Goal: Transaction & Acquisition: Purchase product/service

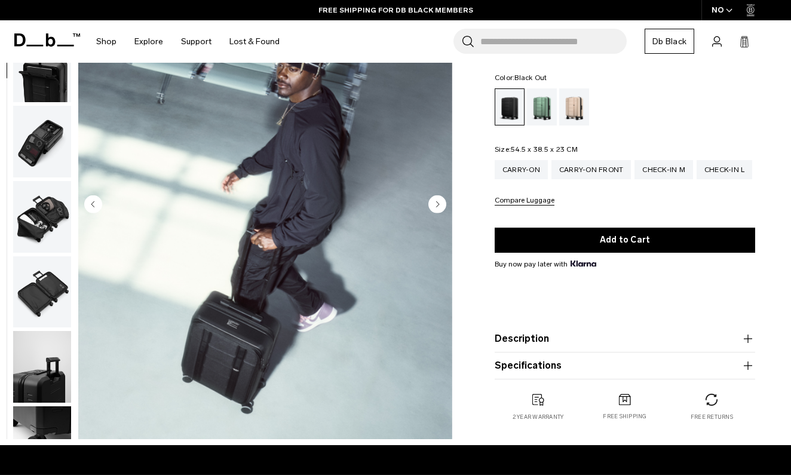
click at [442, 202] on circle "Next slide" at bounding box center [438, 204] width 18 height 18
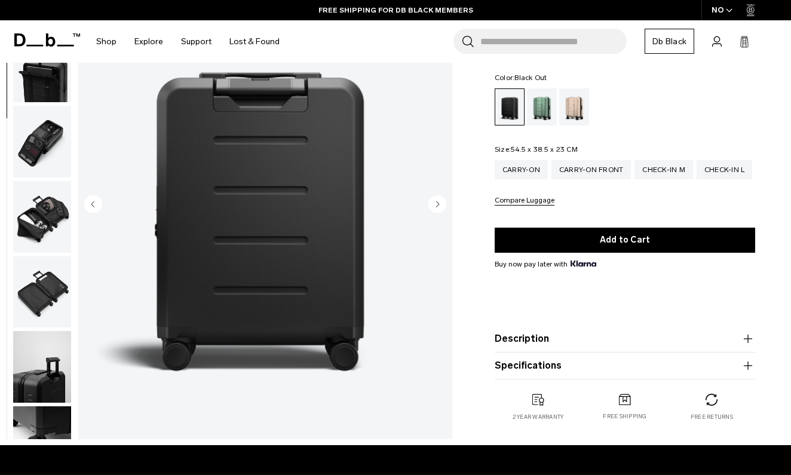
scroll to position [152, 0]
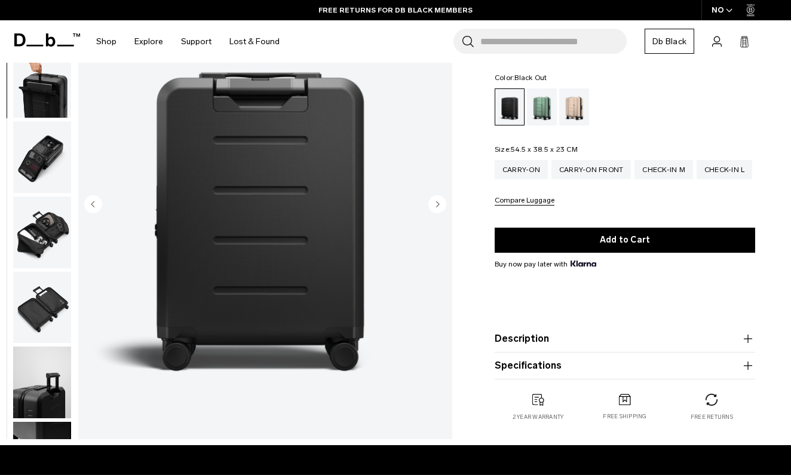
click at [442, 202] on circle "Next slide" at bounding box center [438, 204] width 18 height 18
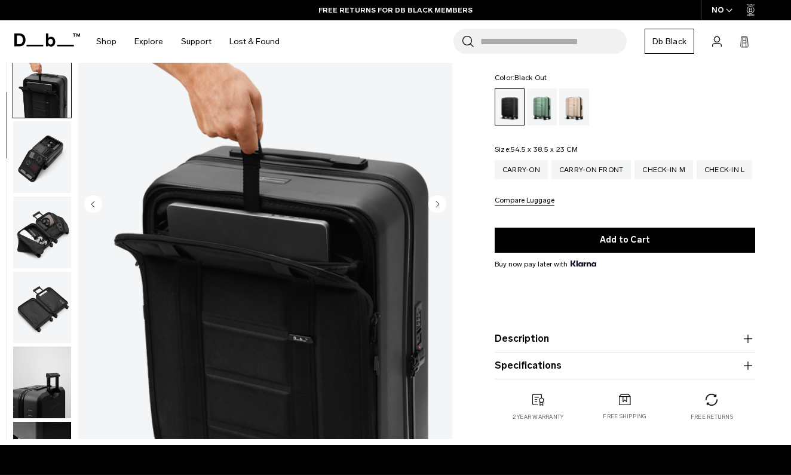
scroll to position [228, 0]
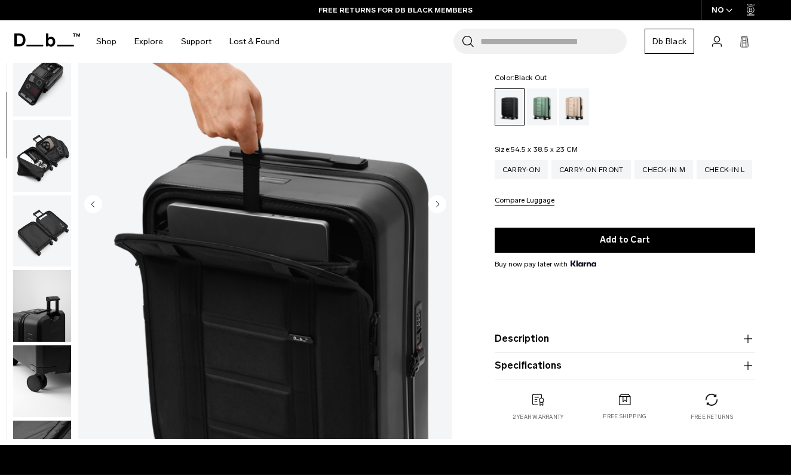
click at [440, 202] on circle "Next slide" at bounding box center [438, 204] width 18 height 18
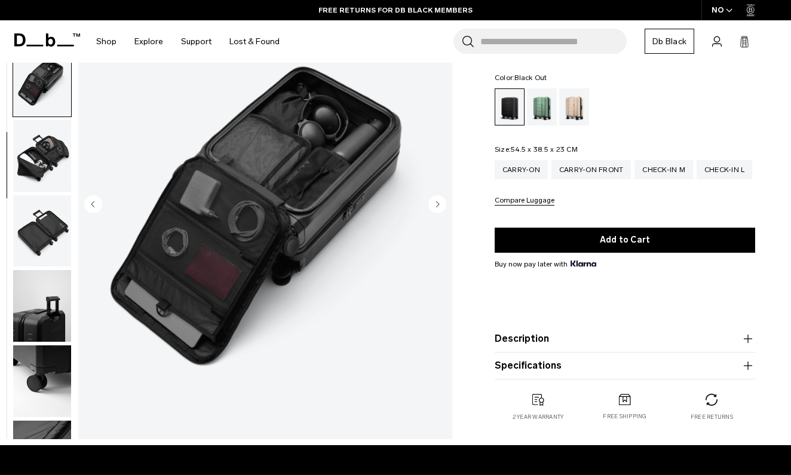
scroll to position [304, 0]
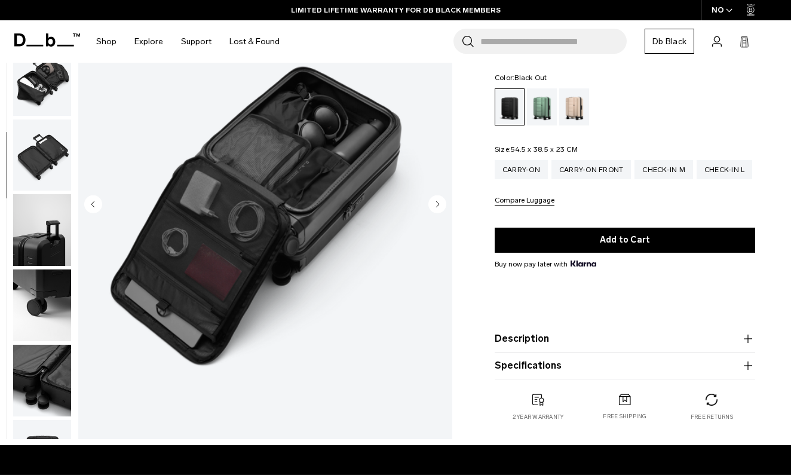
click at [440, 202] on circle "Next slide" at bounding box center [438, 204] width 18 height 18
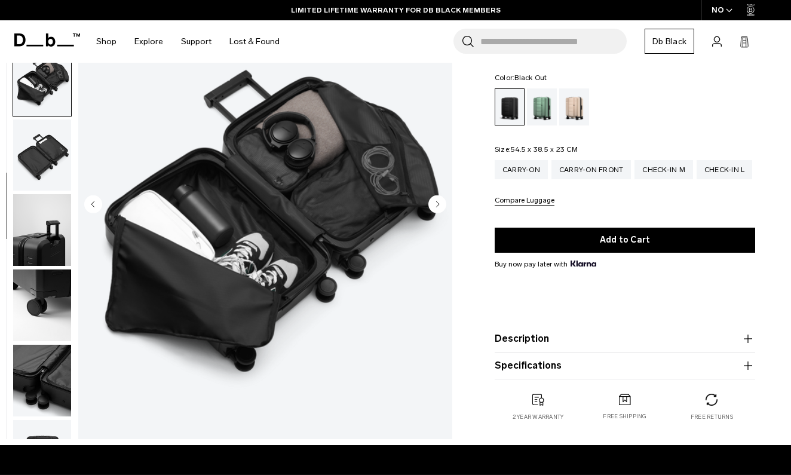
scroll to position [367, 0]
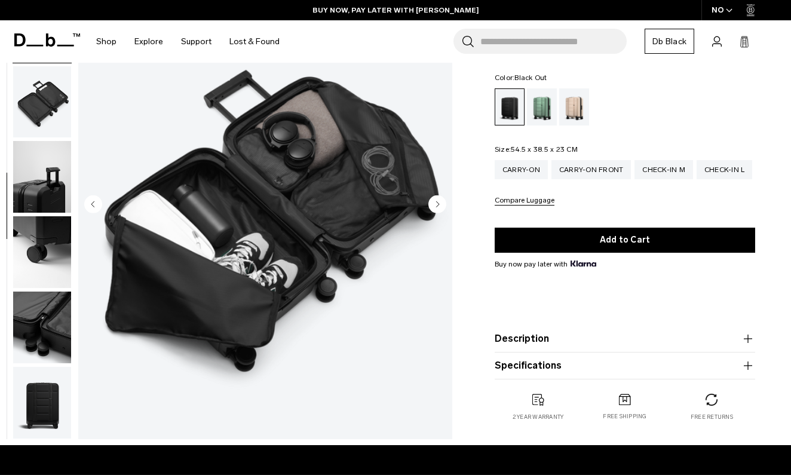
click at [440, 202] on circle "Next slide" at bounding box center [438, 204] width 18 height 18
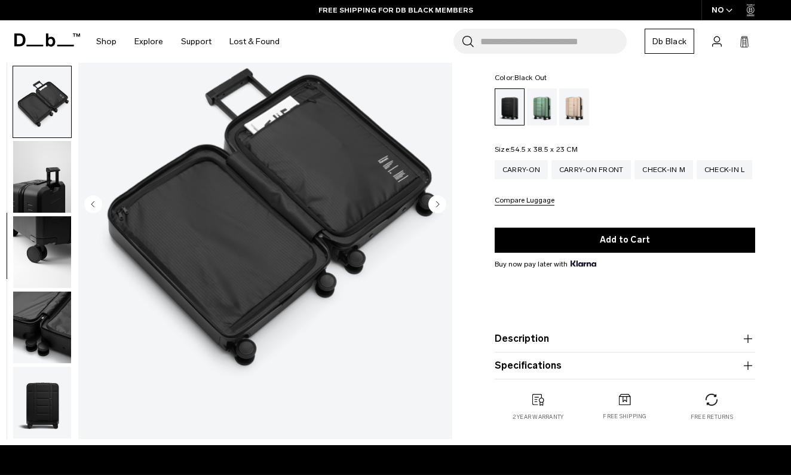
click at [440, 202] on circle "Next slide" at bounding box center [438, 204] width 18 height 18
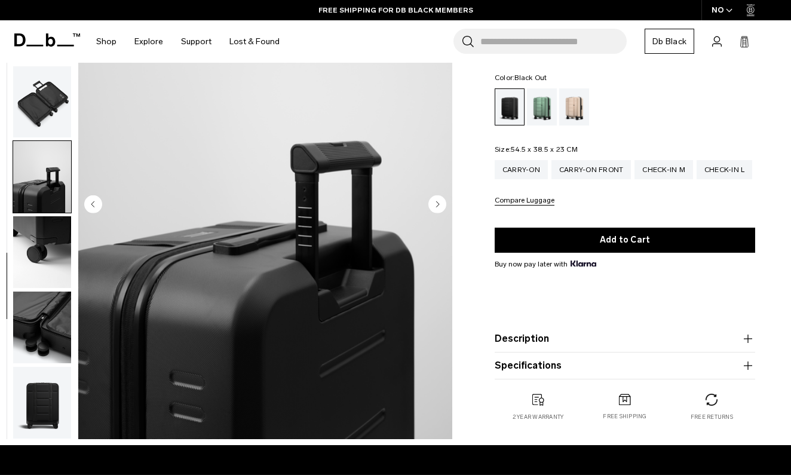
click at [440, 202] on circle "Next slide" at bounding box center [438, 204] width 18 height 18
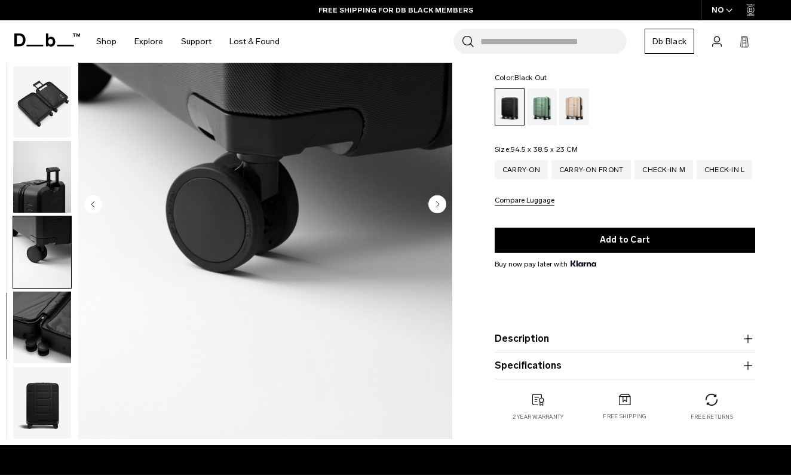
click at [440, 202] on circle "Next slide" at bounding box center [438, 204] width 18 height 18
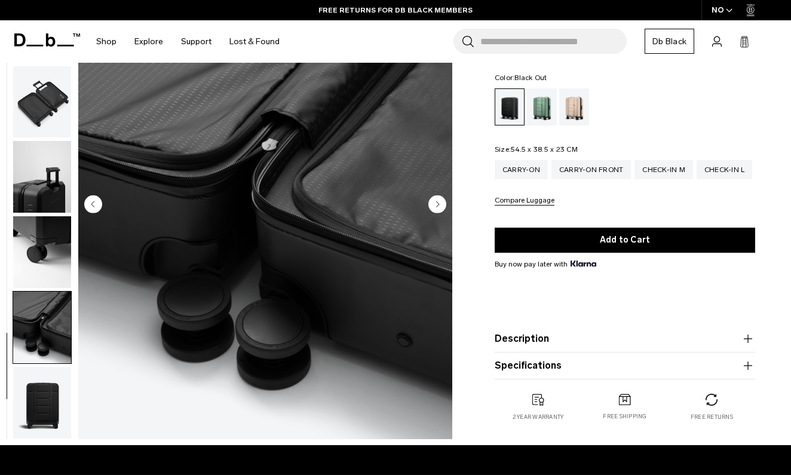
click at [440, 202] on circle "Next slide" at bounding box center [438, 204] width 18 height 18
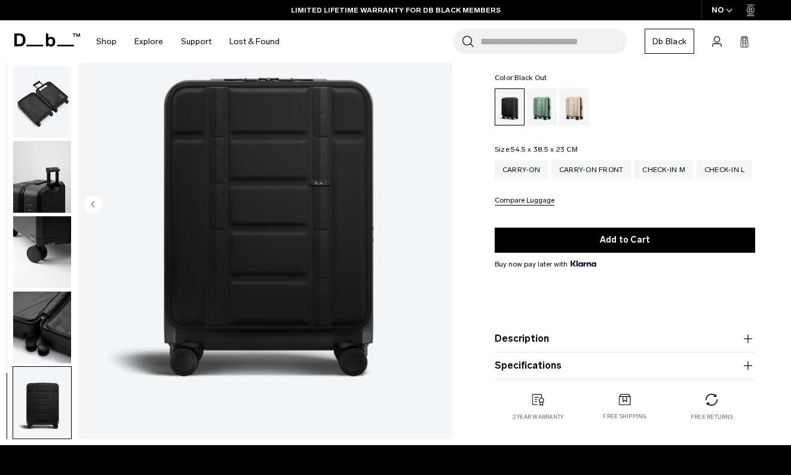
scroll to position [79, 0]
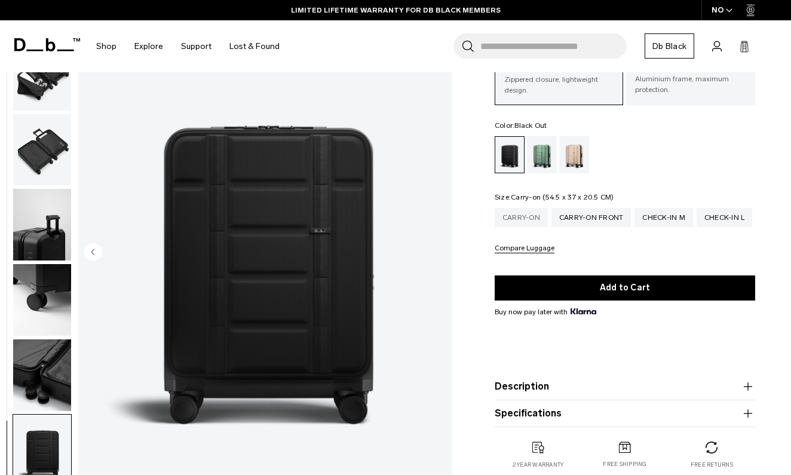
click at [524, 219] on div "Carry-on" at bounding box center [521, 217] width 53 height 19
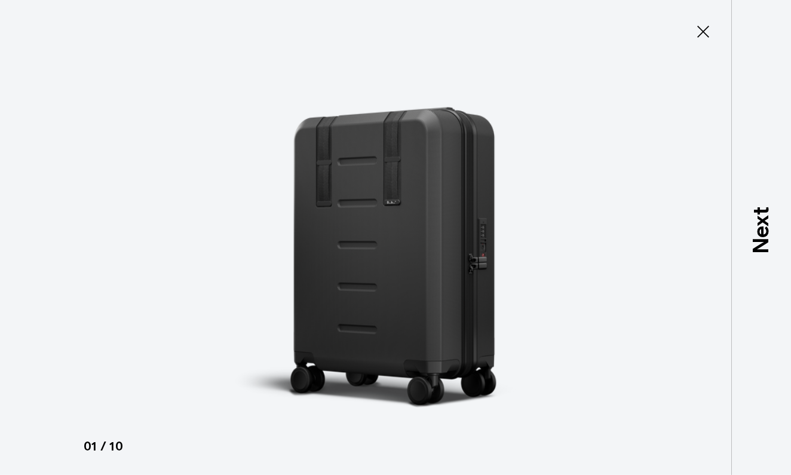
click at [759, 238] on p "Next" at bounding box center [761, 230] width 32 height 47
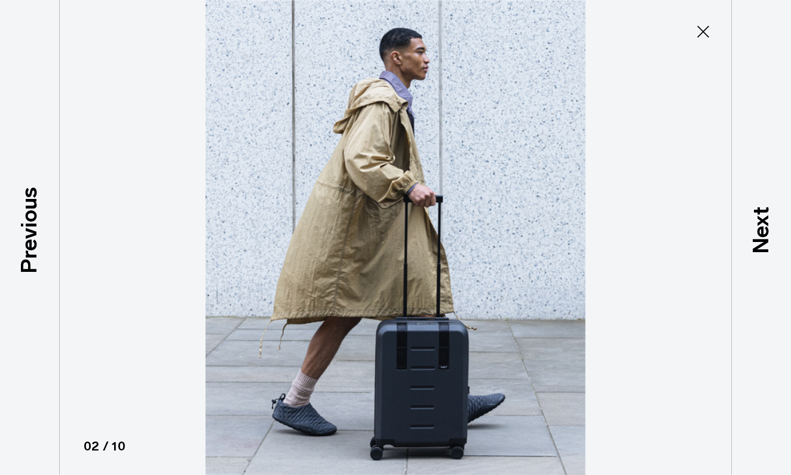
click at [759, 238] on p "Next" at bounding box center [761, 230] width 32 height 47
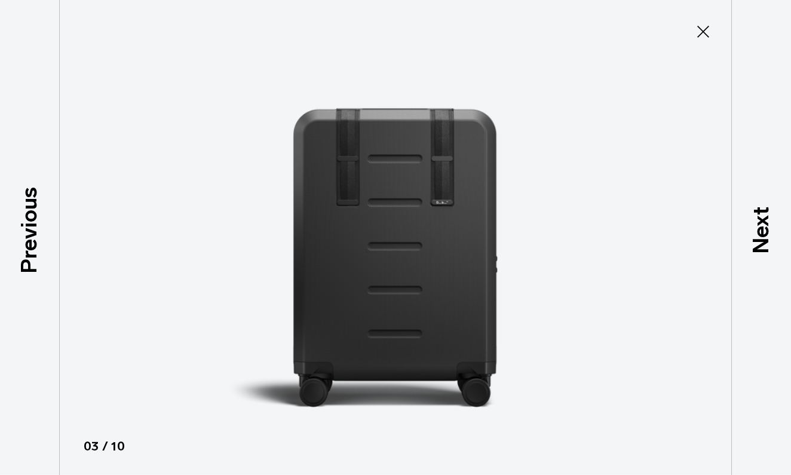
click at [759, 238] on p "Next" at bounding box center [761, 230] width 32 height 47
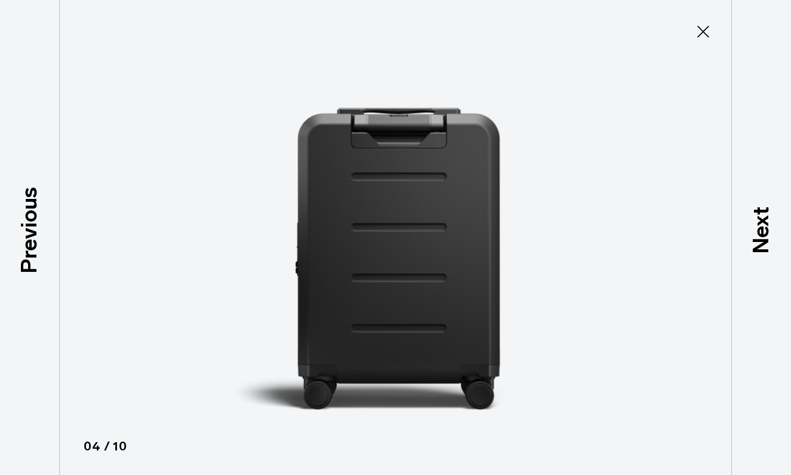
click at [759, 238] on p "Next" at bounding box center [761, 230] width 32 height 47
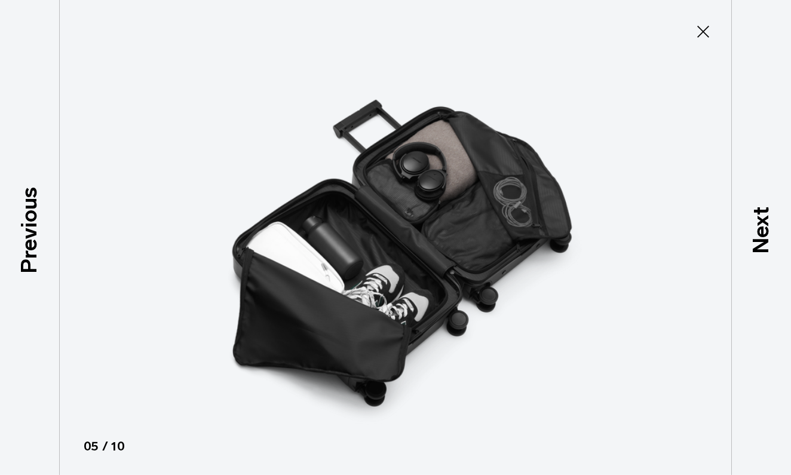
click at [759, 238] on p "Next" at bounding box center [761, 230] width 32 height 47
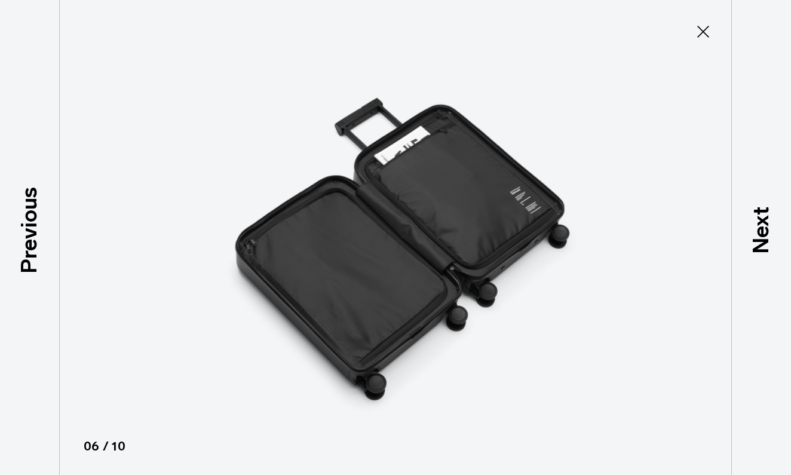
click at [759, 238] on p "Next" at bounding box center [761, 230] width 32 height 47
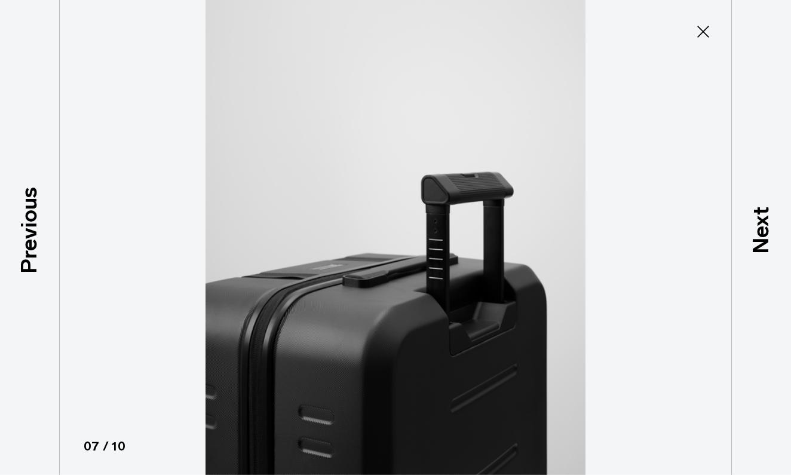
click at [759, 238] on p "Next" at bounding box center [761, 230] width 32 height 47
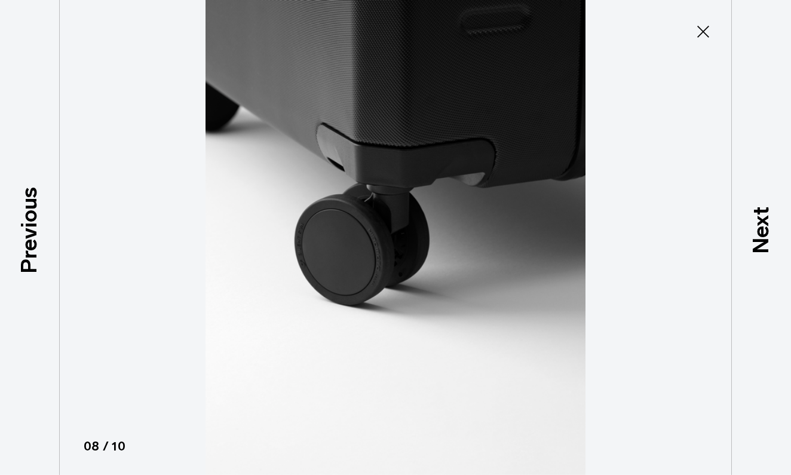
click at [759, 238] on p "Next" at bounding box center [761, 230] width 32 height 47
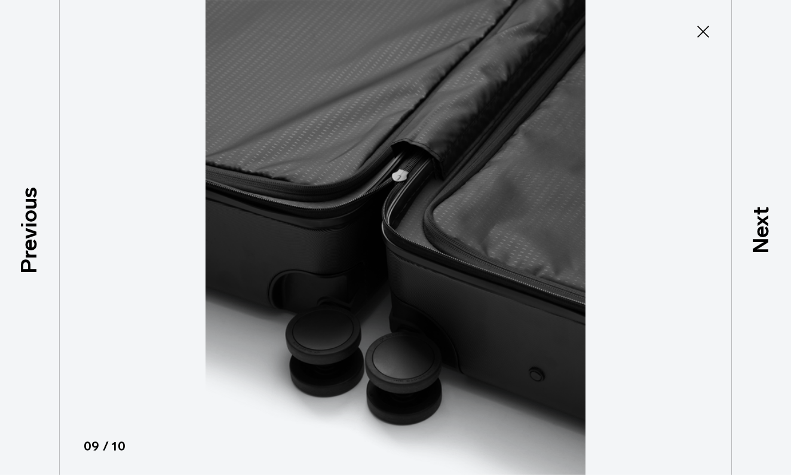
click at [759, 238] on p "Next" at bounding box center [761, 230] width 32 height 47
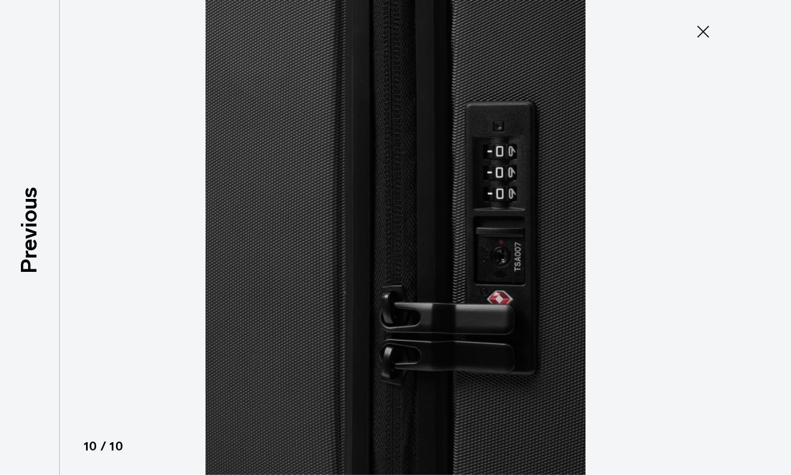
click at [706, 34] on icon at bounding box center [703, 32] width 12 height 12
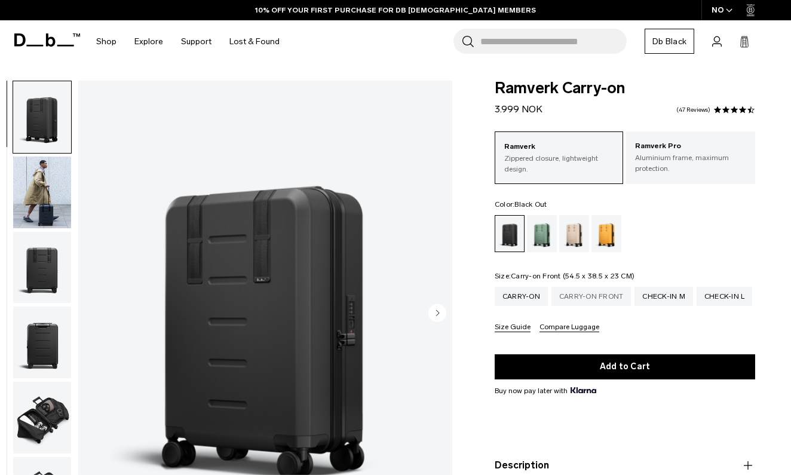
click at [576, 298] on div "Carry-on Front" at bounding box center [592, 296] width 80 height 19
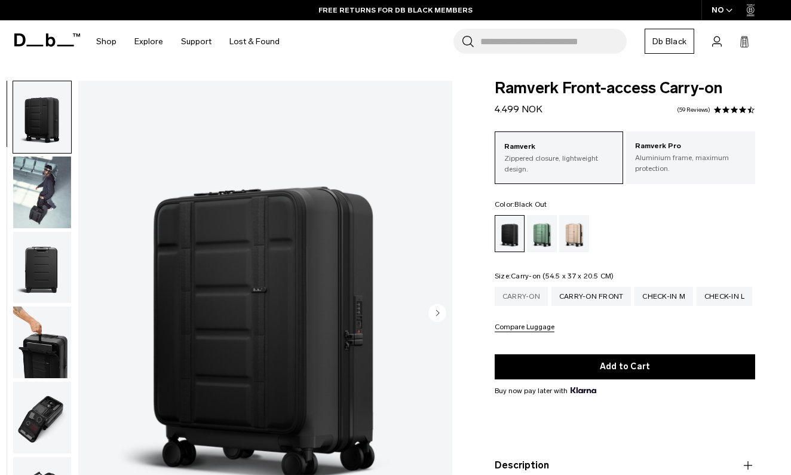
click at [515, 301] on div "Carry-on" at bounding box center [521, 296] width 53 height 19
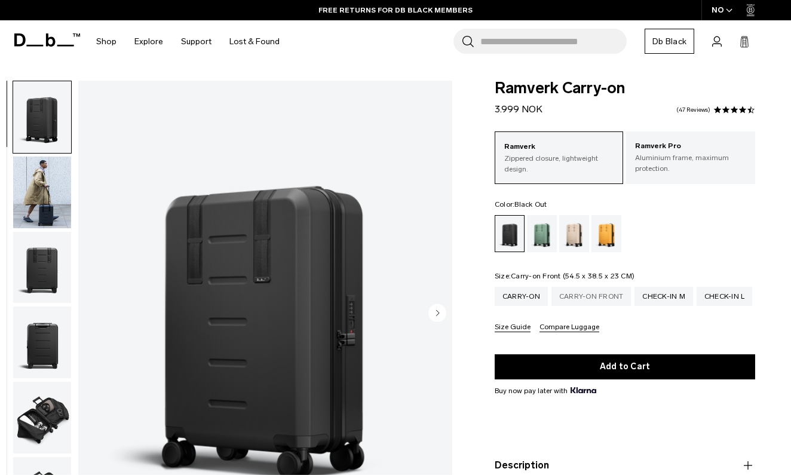
click at [574, 299] on div "Carry-on Front" at bounding box center [592, 296] width 80 height 19
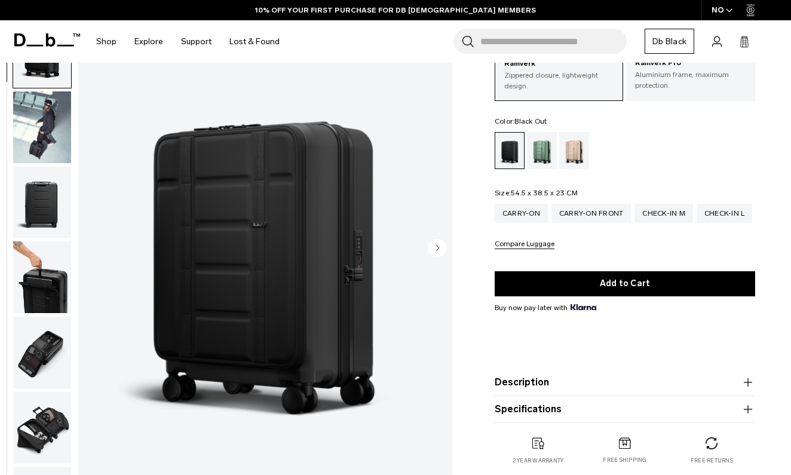
click at [51, 284] on img "button" at bounding box center [42, 277] width 58 height 72
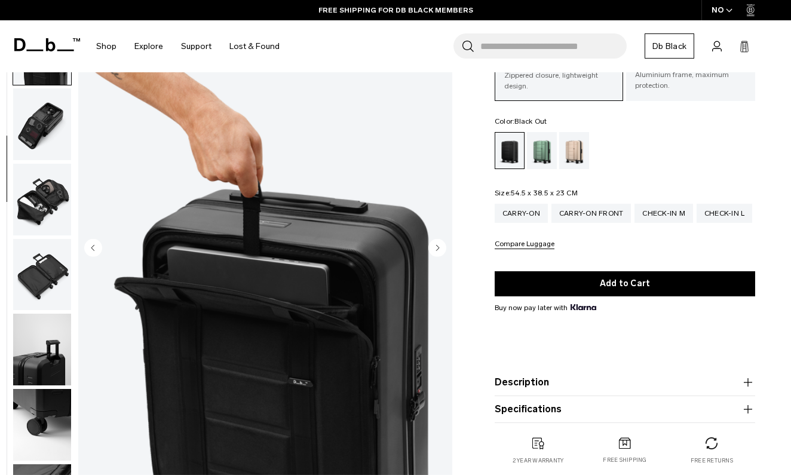
scroll to position [140, 0]
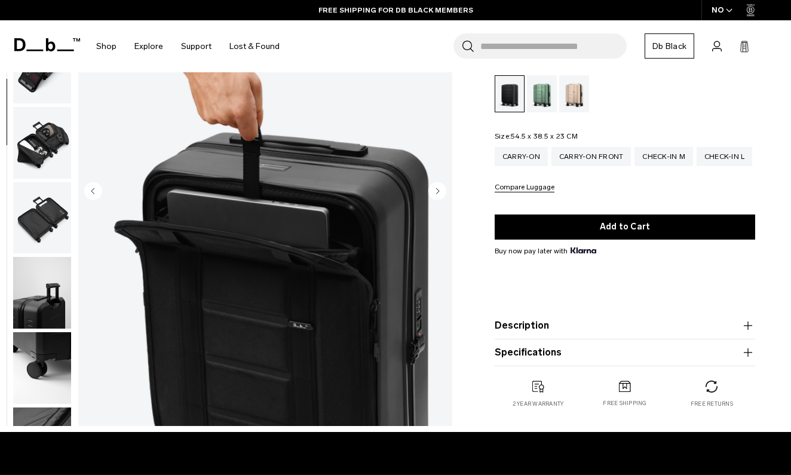
click at [437, 188] on circle "Next slide" at bounding box center [438, 191] width 18 height 18
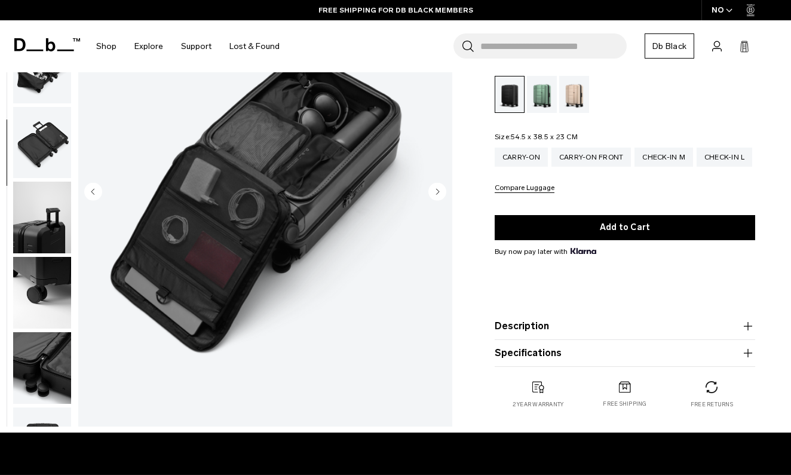
scroll to position [88, 0]
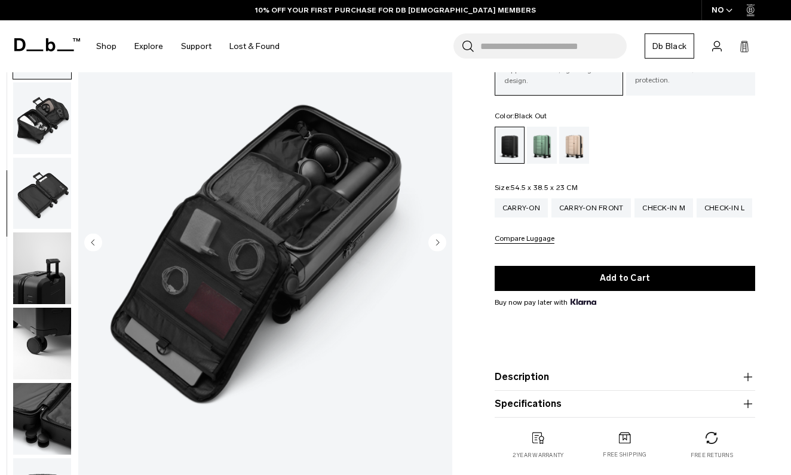
click at [50, 123] on img "button" at bounding box center [42, 118] width 58 height 72
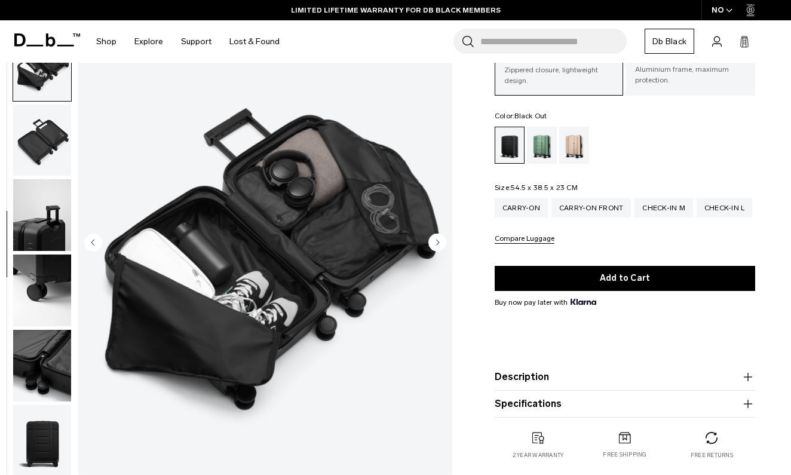
scroll to position [0, 0]
